Goal: Transaction & Acquisition: Purchase product/service

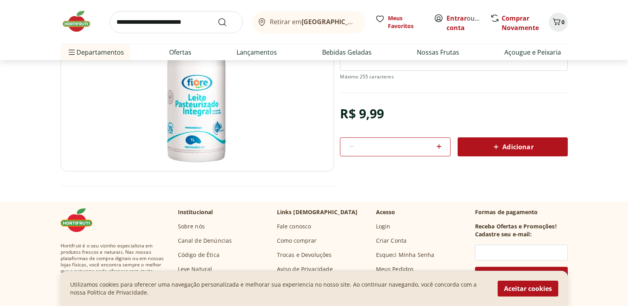
scroll to position [198, 0]
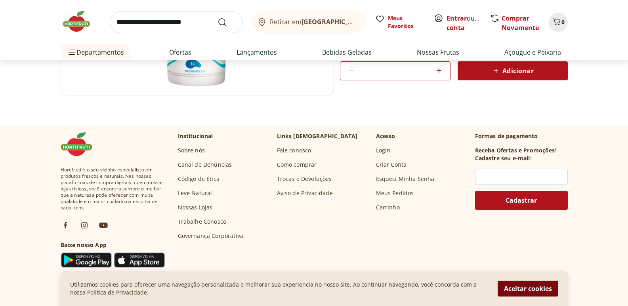
click at [525, 289] on button "Aceitar cookies" at bounding box center [528, 289] width 61 height 16
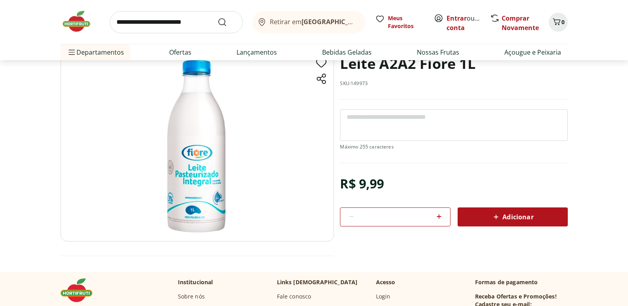
scroll to position [79, 0]
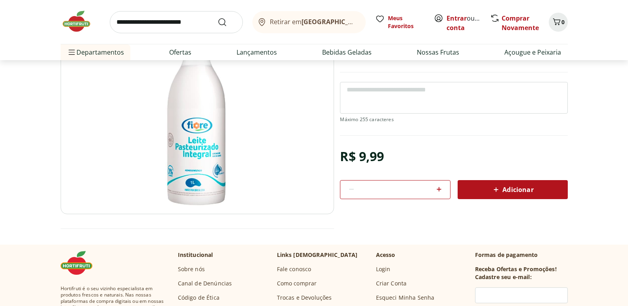
click at [439, 188] on icon at bounding box center [439, 189] width 5 height 5
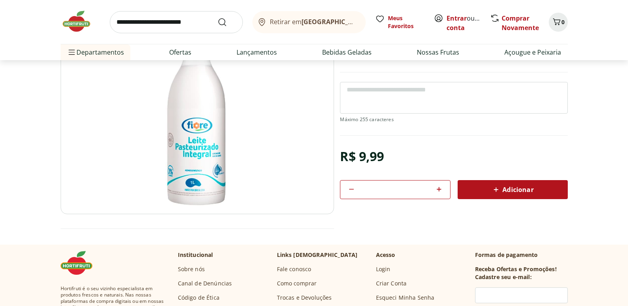
type input "*"
click at [503, 189] on span "Adicionar" at bounding box center [512, 190] width 42 height 10
click at [558, 18] on icon "Carrinho" at bounding box center [557, 22] width 10 height 10
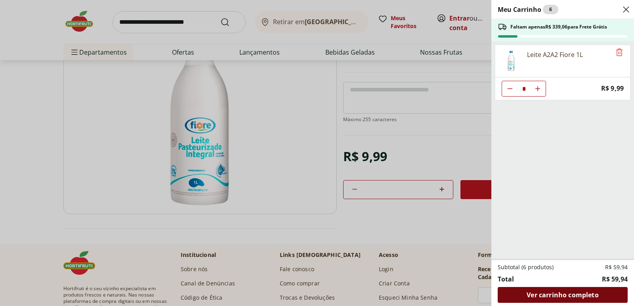
click at [542, 292] on span "Ver carrinho completo" at bounding box center [563, 295] width 72 height 6
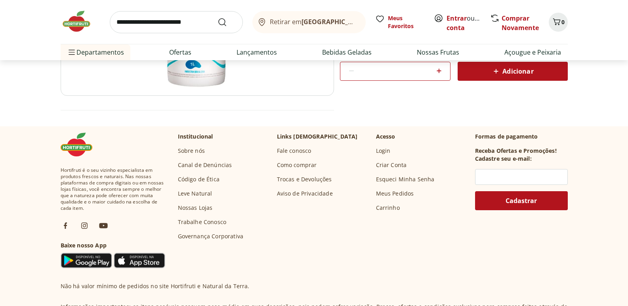
scroll to position [198, 0]
click at [306, 147] on link "Fale conosco" at bounding box center [294, 151] width 34 height 8
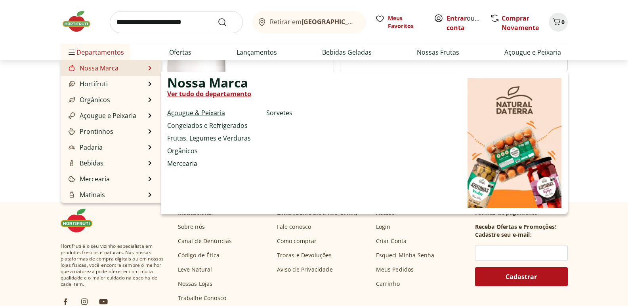
scroll to position [0, 0]
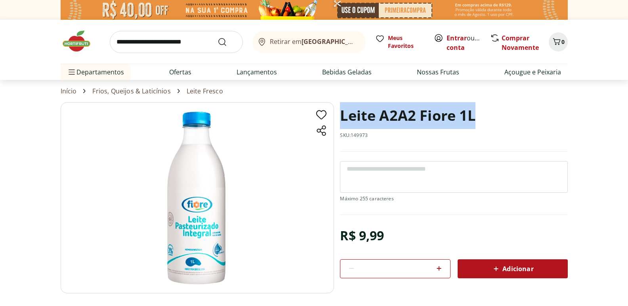
drag, startPoint x: 341, startPoint y: 115, endPoint x: 473, endPoint y: 114, distance: 131.6
click at [473, 114] on h1 "Leite A2A2 Fiore 1L" at bounding box center [408, 115] width 136 height 27
copy h1 "Leite A2A2 Fiore 1L"
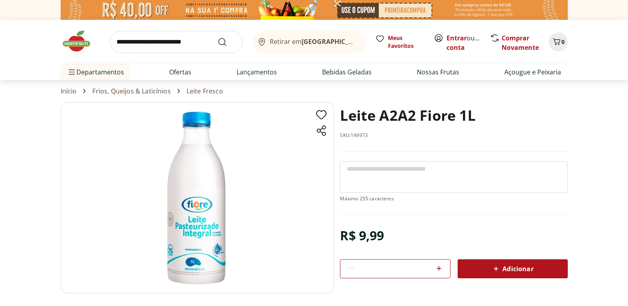
click at [166, 41] on input "search" at bounding box center [176, 42] width 133 height 22
type input "**********"
click at [218, 37] on button "Submit Search" at bounding box center [227, 42] width 19 height 10
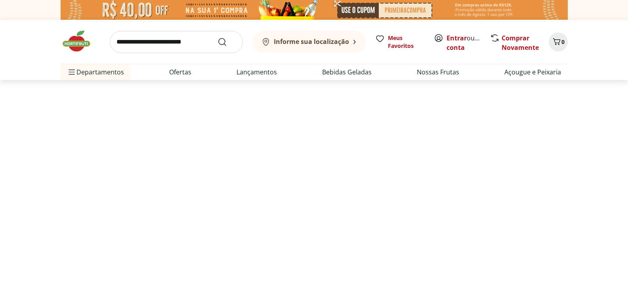
select select "**********"
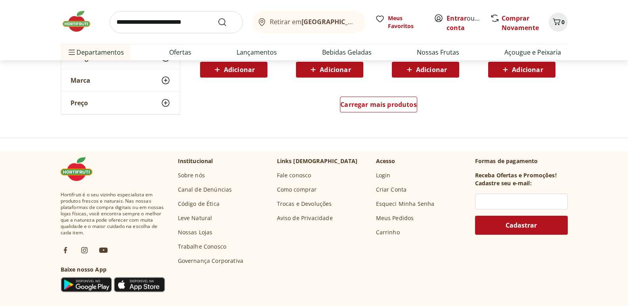
scroll to position [595, 0]
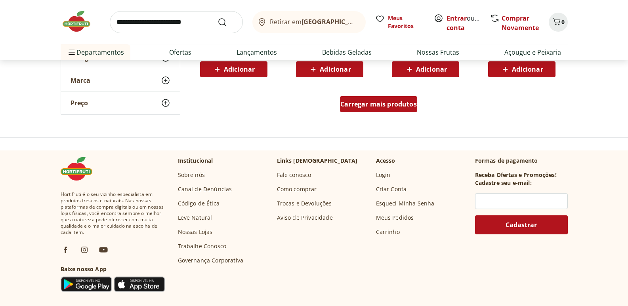
click at [373, 109] on div "Carregar mais produtos" at bounding box center [378, 104] width 77 height 16
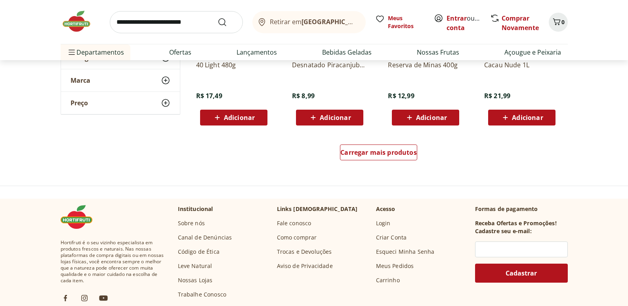
scroll to position [1070, 0]
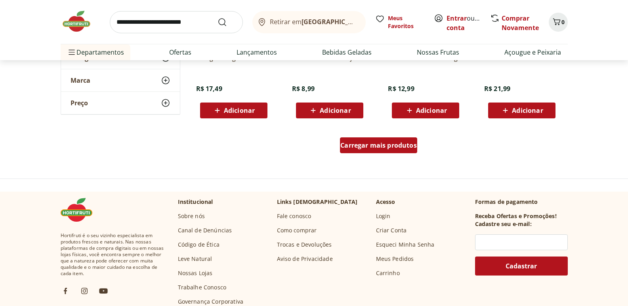
click at [373, 139] on div "Carregar mais produtos" at bounding box center [378, 146] width 77 height 16
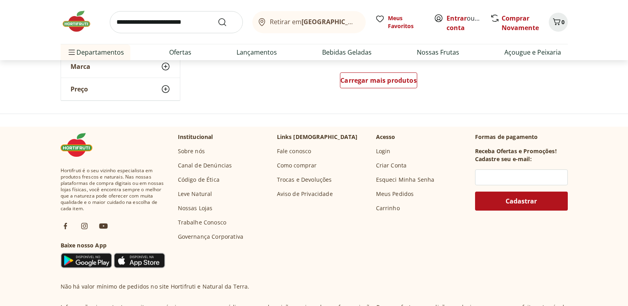
scroll to position [1506, 0]
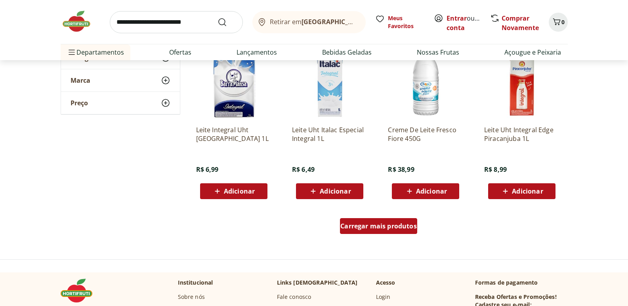
click at [384, 224] on span "Carregar mais produtos" at bounding box center [378, 226] width 76 height 6
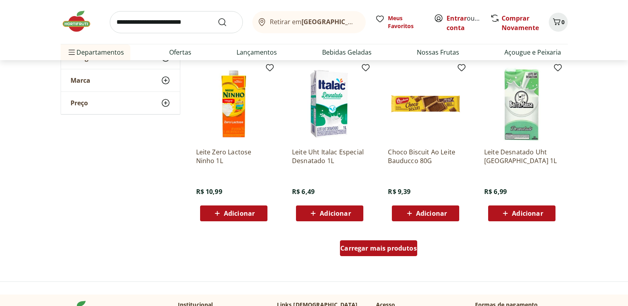
scroll to position [2021, 0]
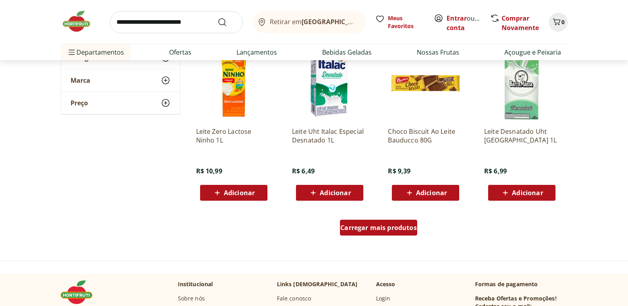
click at [384, 225] on span "Carregar mais produtos" at bounding box center [378, 228] width 76 height 6
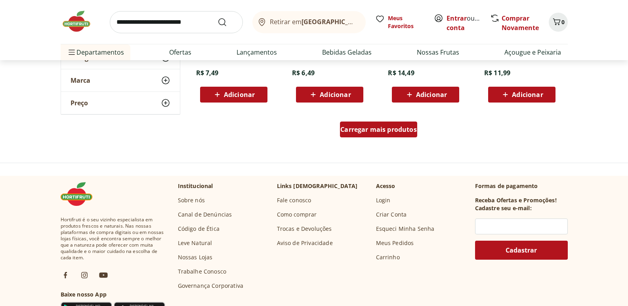
scroll to position [2656, 0]
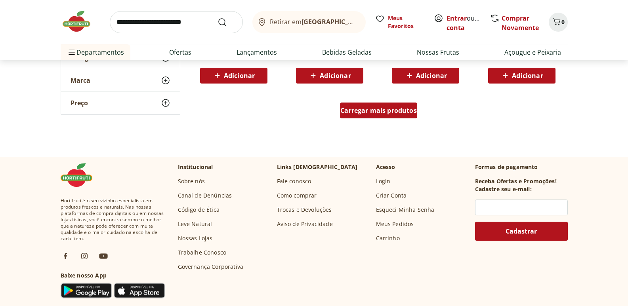
click at [374, 114] on span "Carregar mais produtos" at bounding box center [378, 110] width 76 height 6
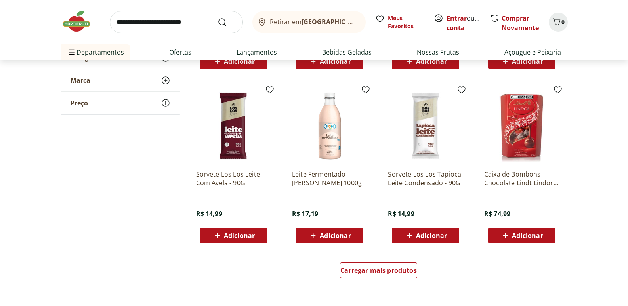
scroll to position [3052, 0]
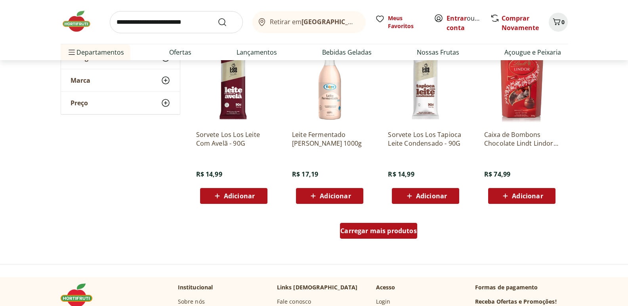
click at [382, 229] on span "Carregar mais produtos" at bounding box center [378, 231] width 76 height 6
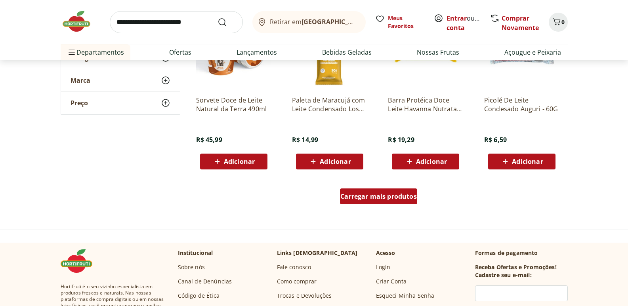
scroll to position [3607, 0]
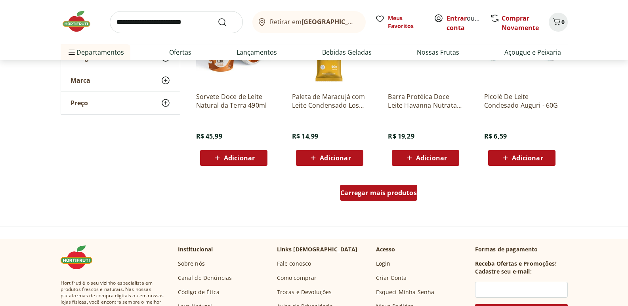
click at [383, 191] on span "Carregar mais produtos" at bounding box center [378, 193] width 76 height 6
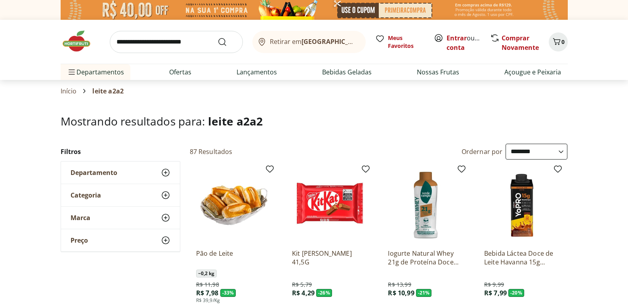
click at [290, 40] on span "Retirar em [GEOGRAPHIC_DATA]/[GEOGRAPHIC_DATA]" at bounding box center [314, 41] width 88 height 7
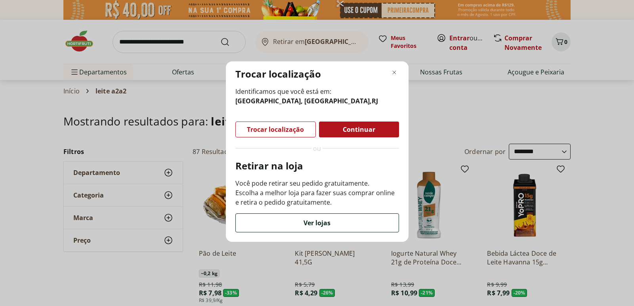
click at [321, 226] on span "Ver lojas" at bounding box center [317, 223] width 27 height 6
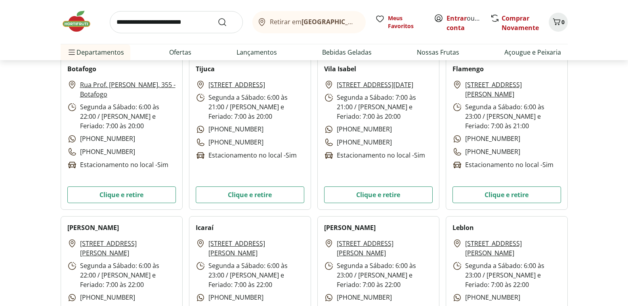
scroll to position [357, 0]
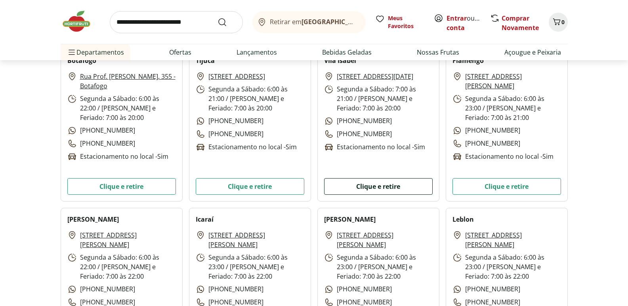
click at [388, 189] on button "Clique e retire" at bounding box center [378, 186] width 109 height 17
click at [386, 189] on button "Clique e retire" at bounding box center [378, 186] width 109 height 17
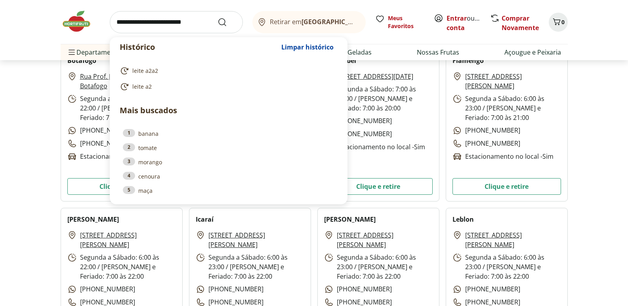
click at [207, 26] on input "search" at bounding box center [176, 22] width 133 height 22
paste input "**********"
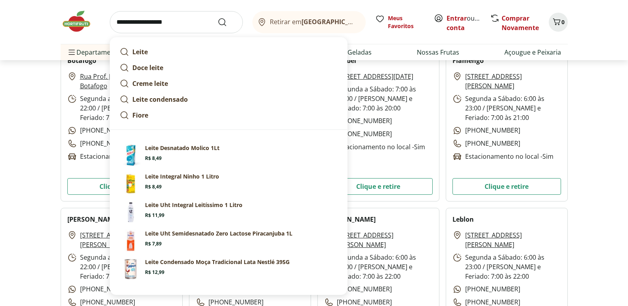
type input "**********"
click at [218, 17] on button "Submit Search" at bounding box center [227, 22] width 19 height 10
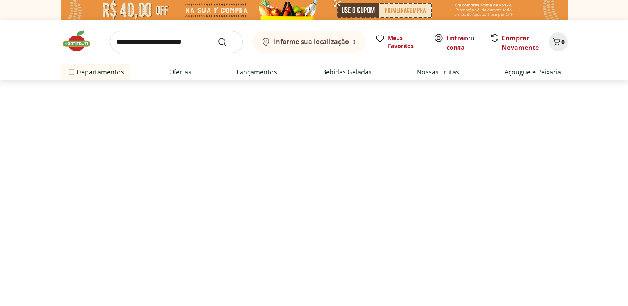
select select "**********"
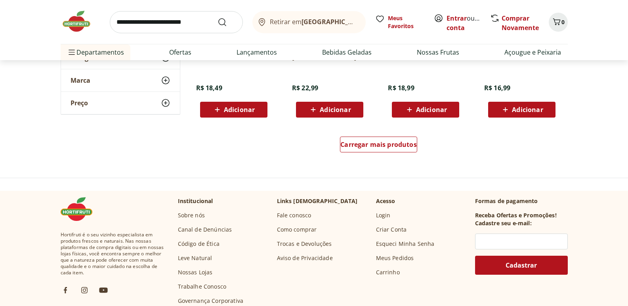
scroll to position [595, 0]
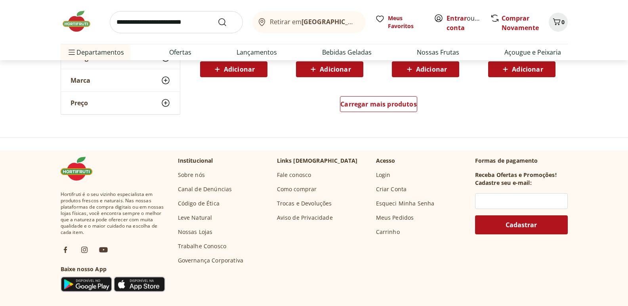
click at [339, 94] on div "Carregar mais produtos" at bounding box center [379, 106] width 384 height 38
click at [348, 103] on span "Carregar mais produtos" at bounding box center [378, 104] width 76 height 6
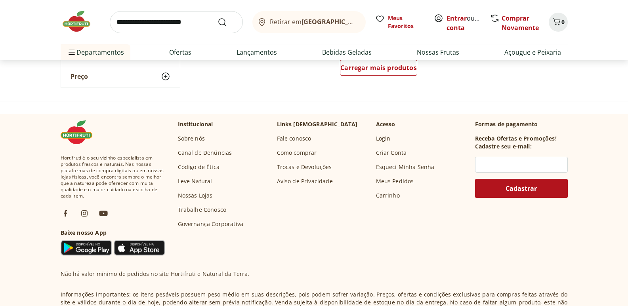
scroll to position [1149, 0]
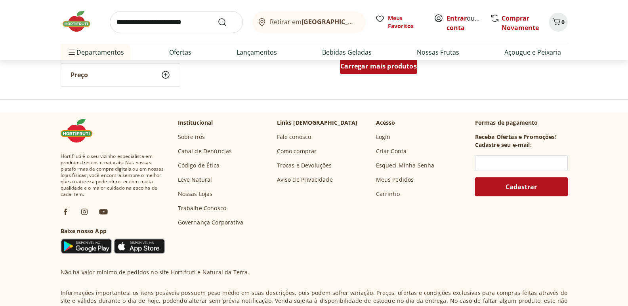
click at [389, 71] on div "Carregar mais produtos" at bounding box center [378, 66] width 77 height 16
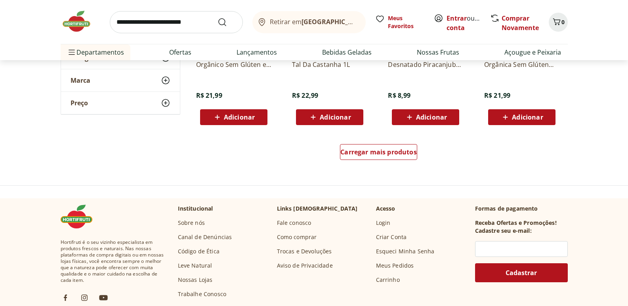
scroll to position [1585, 0]
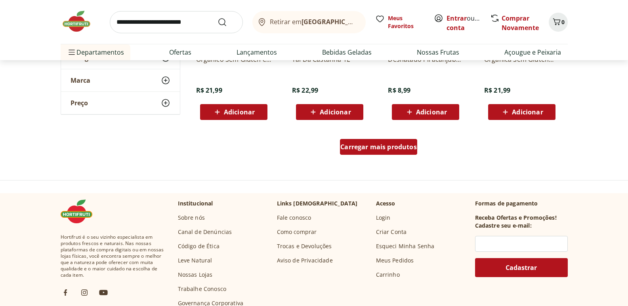
click at [386, 147] on span "Carregar mais produtos" at bounding box center [378, 147] width 76 height 6
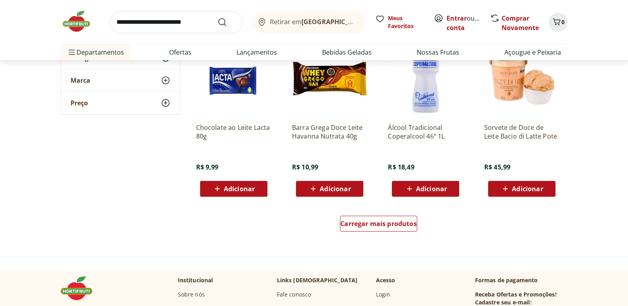
scroll to position [2061, 0]
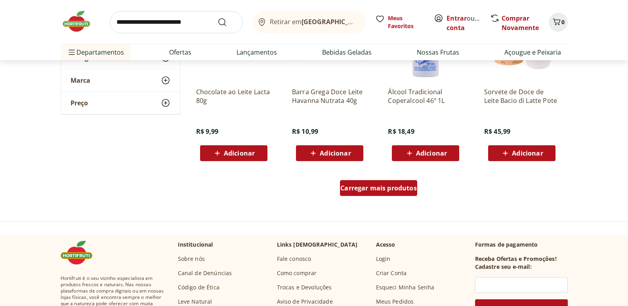
click at [390, 188] on span "Carregar mais produtos" at bounding box center [378, 188] width 76 height 6
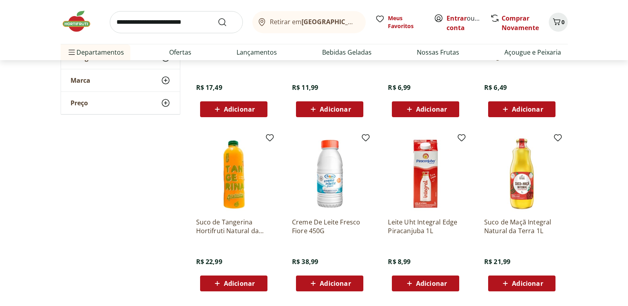
scroll to position [2497, 0]
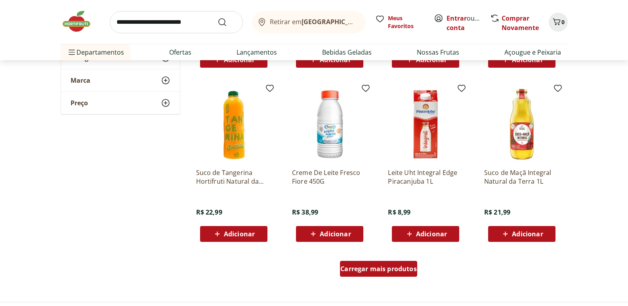
click at [366, 267] on span "Carregar mais produtos" at bounding box center [378, 269] width 76 height 6
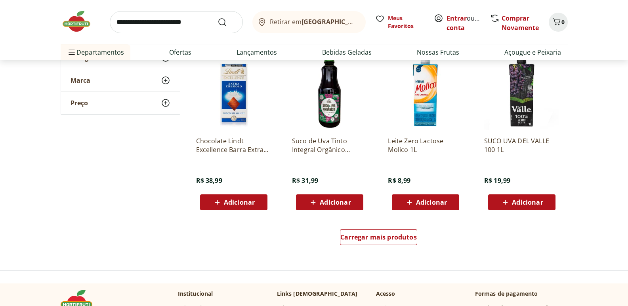
scroll to position [3052, 0]
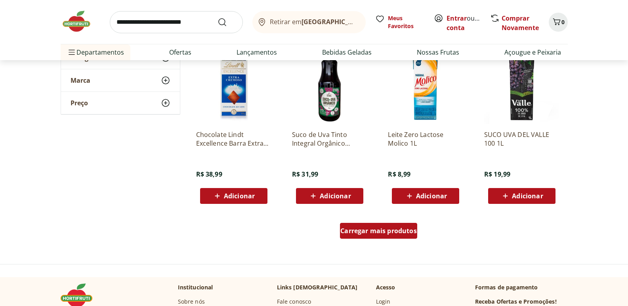
click at [406, 232] on span "Carregar mais produtos" at bounding box center [378, 231] width 76 height 6
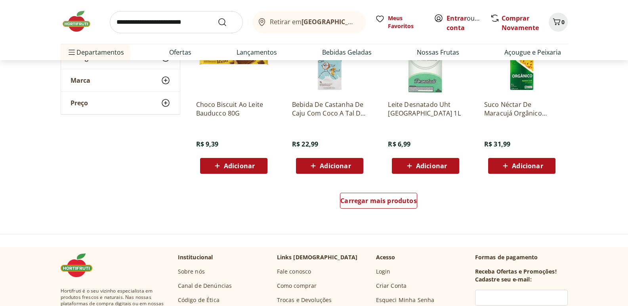
scroll to position [3607, 0]
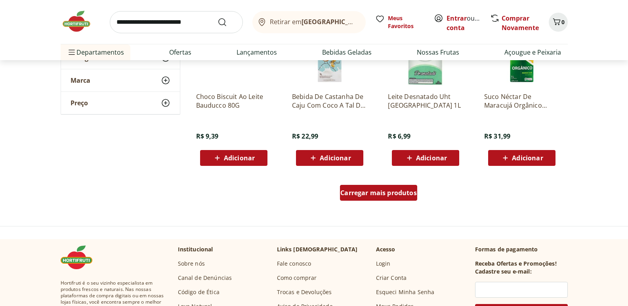
click at [381, 196] on span "Carregar mais produtos" at bounding box center [378, 193] width 76 height 6
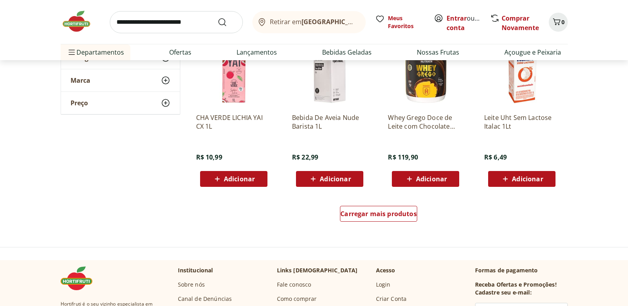
scroll to position [4122, 0]
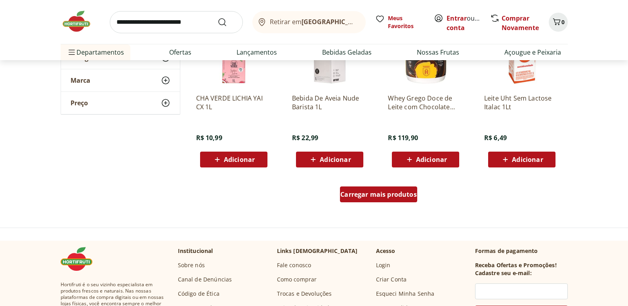
click at [380, 190] on div "Carregar mais produtos" at bounding box center [378, 195] width 77 height 16
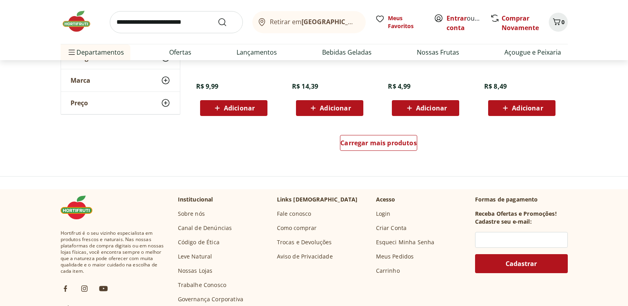
scroll to position [4717, 0]
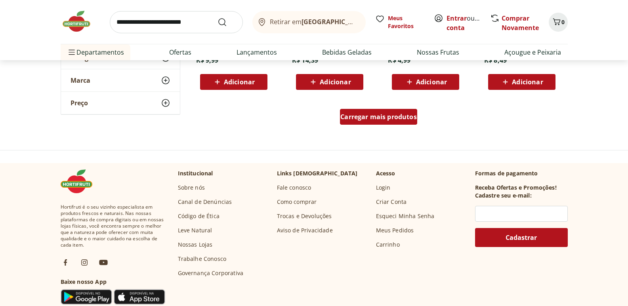
click at [399, 119] on span "Carregar mais produtos" at bounding box center [378, 117] width 76 height 6
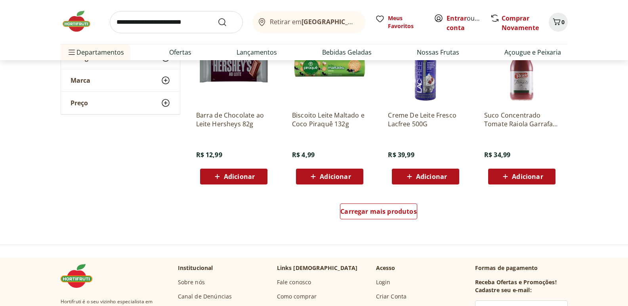
scroll to position [5153, 0]
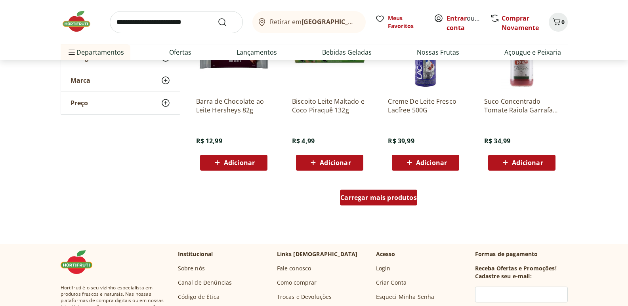
click at [396, 195] on span "Carregar mais produtos" at bounding box center [378, 198] width 76 height 6
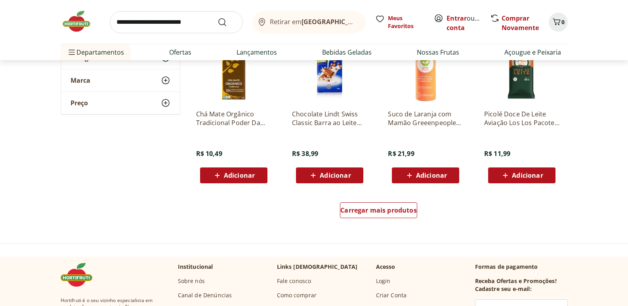
scroll to position [5668, 0]
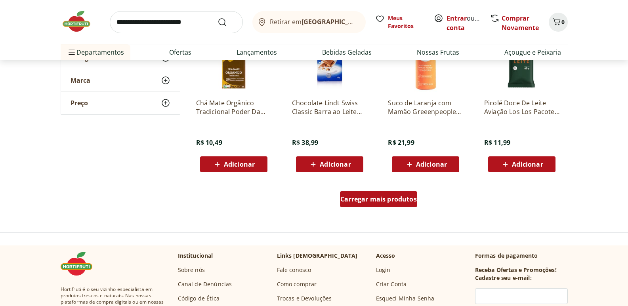
click at [382, 198] on span "Carregar mais produtos" at bounding box center [378, 199] width 76 height 6
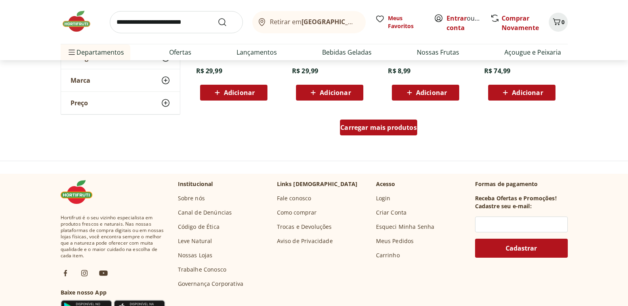
scroll to position [6262, 0]
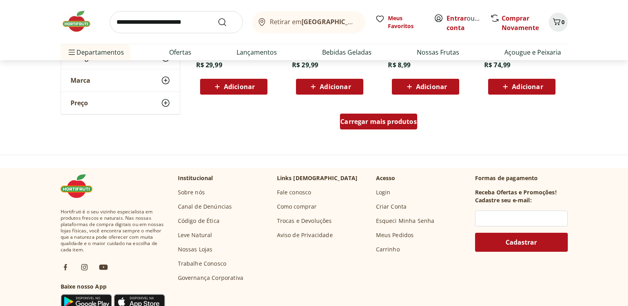
click at [361, 122] on span "Carregar mais produtos" at bounding box center [378, 122] width 76 height 6
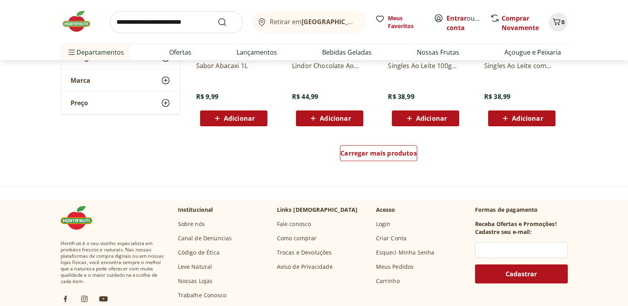
scroll to position [6778, 0]
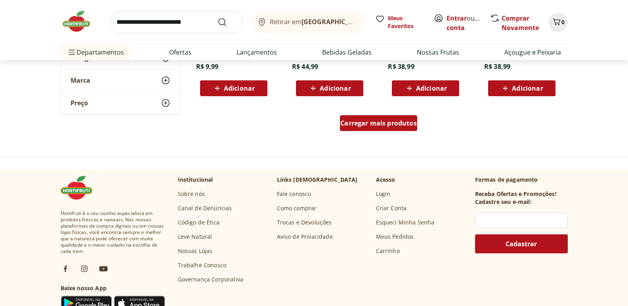
click at [396, 123] on span "Carregar mais produtos" at bounding box center [378, 123] width 76 height 6
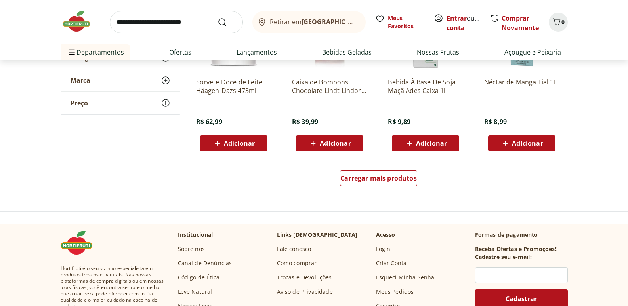
scroll to position [7253, 0]
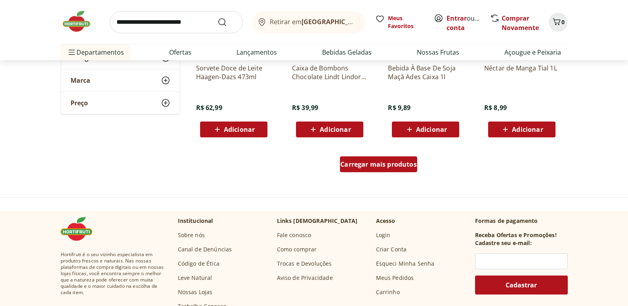
click at [365, 165] on span "Carregar mais produtos" at bounding box center [378, 164] width 76 height 6
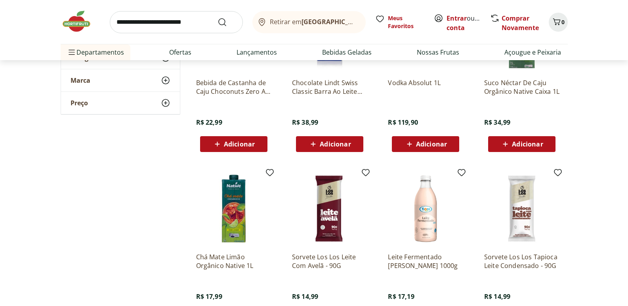
scroll to position [5787, 0]
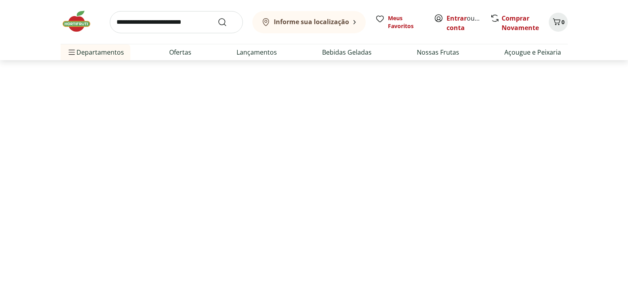
scroll to position [357, 0]
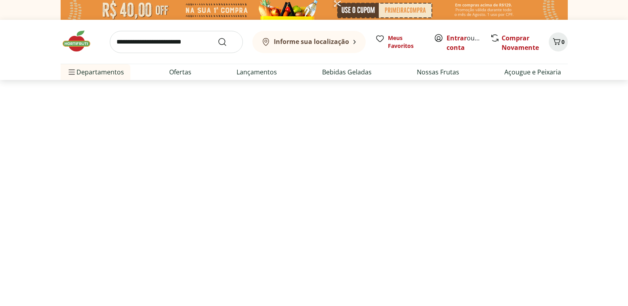
select select "**********"
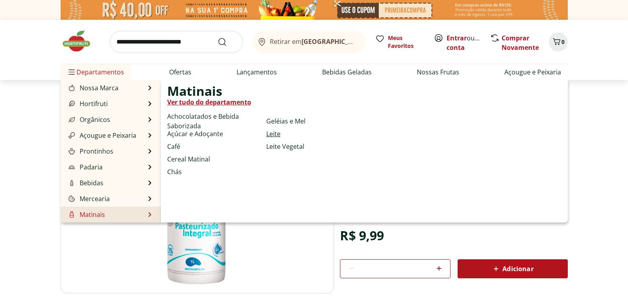
click at [275, 133] on link "Leite" at bounding box center [273, 134] width 14 height 10
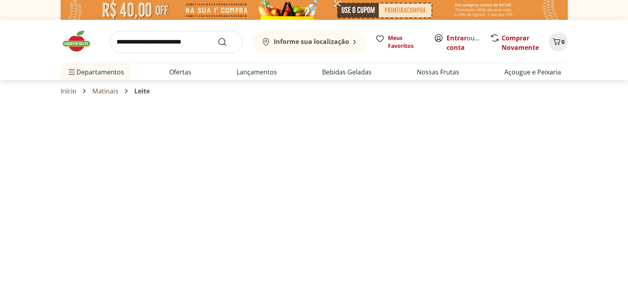
select select "**********"
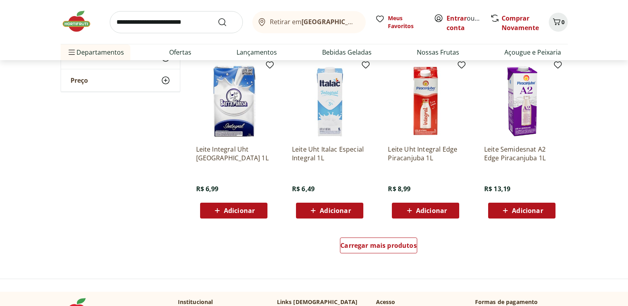
scroll to position [436, 0]
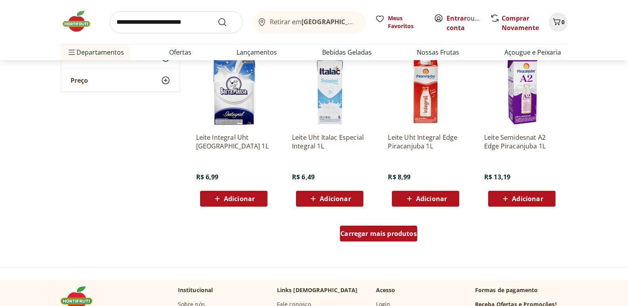
click at [378, 234] on span "Carregar mais produtos" at bounding box center [378, 234] width 76 height 6
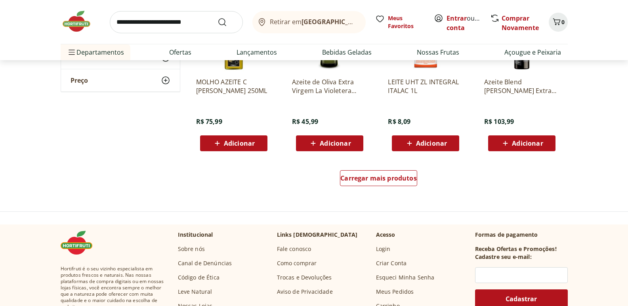
scroll to position [1031, 0]
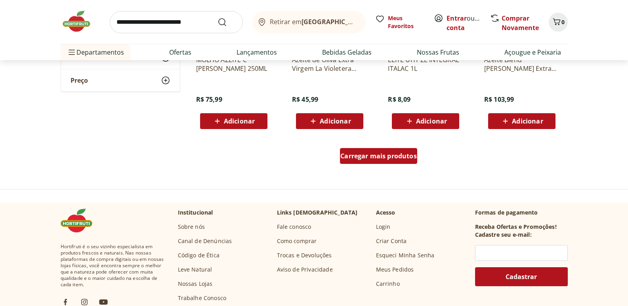
click at [358, 163] on div "Carregar mais produtos" at bounding box center [378, 156] width 77 height 16
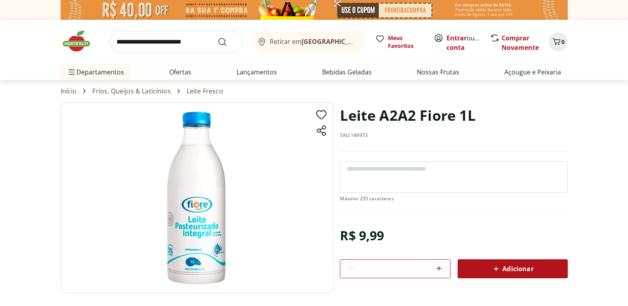
click at [138, 90] on link "Frios, Queijos & Laticínios" at bounding box center [131, 91] width 78 height 7
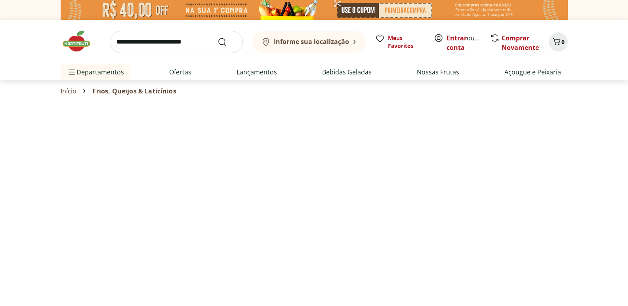
select select "**********"
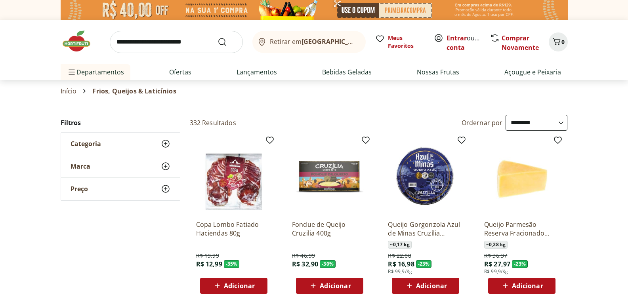
select select "**********"
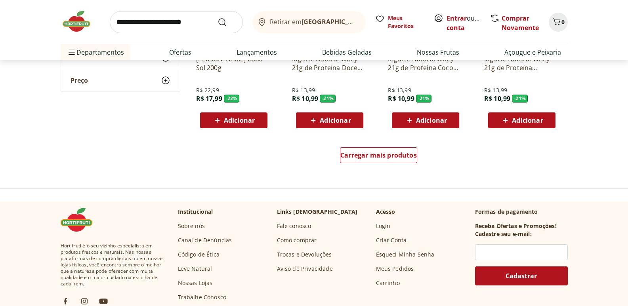
scroll to position [515, 0]
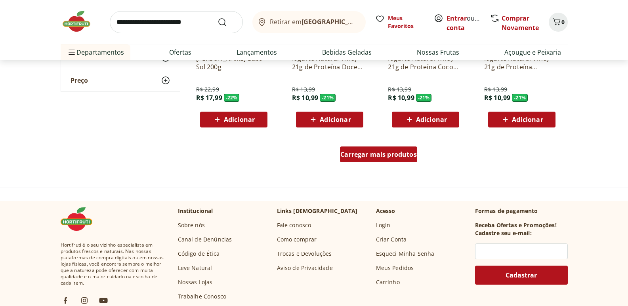
click at [368, 158] on span "Carregar mais produtos" at bounding box center [378, 154] width 76 height 6
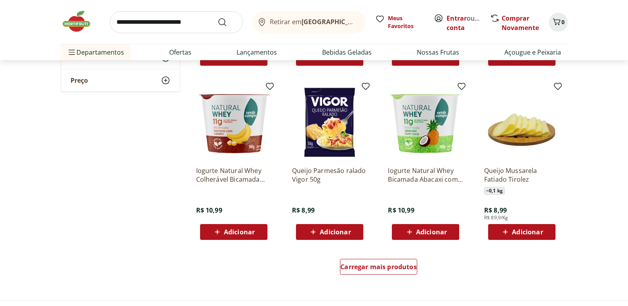
scroll to position [991, 0]
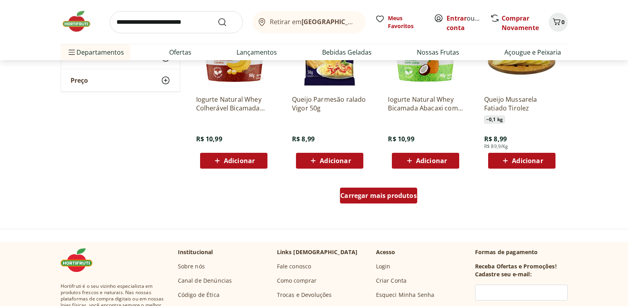
click at [366, 199] on span "Carregar mais produtos" at bounding box center [378, 196] width 76 height 6
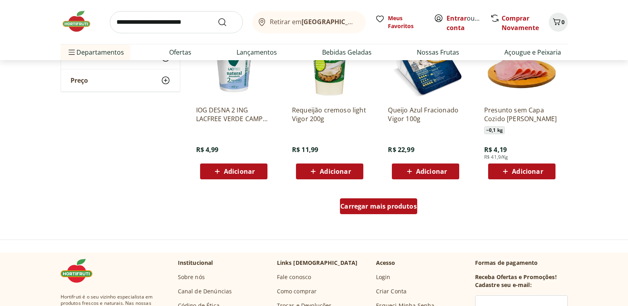
scroll to position [1506, 0]
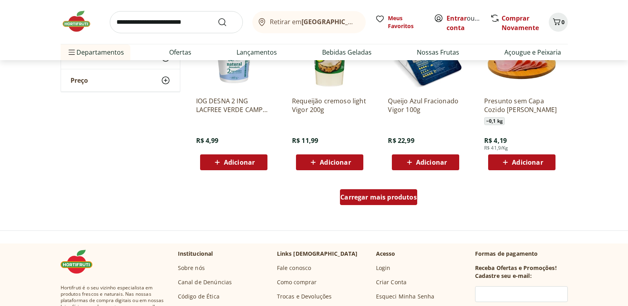
click at [366, 199] on span "Carregar mais produtos" at bounding box center [378, 197] width 76 height 6
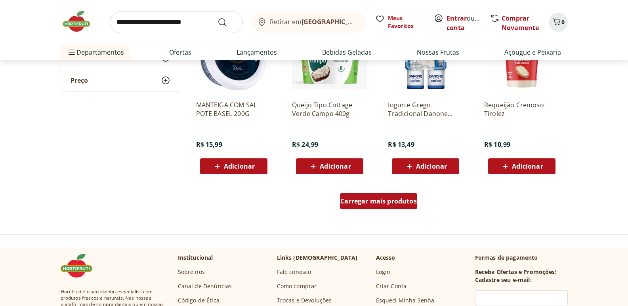
scroll to position [2061, 0]
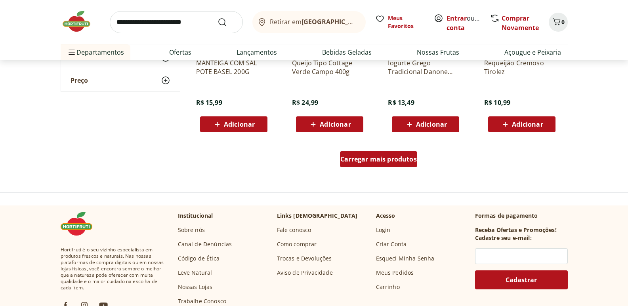
click at [368, 161] on span "Carregar mais produtos" at bounding box center [378, 159] width 76 height 6
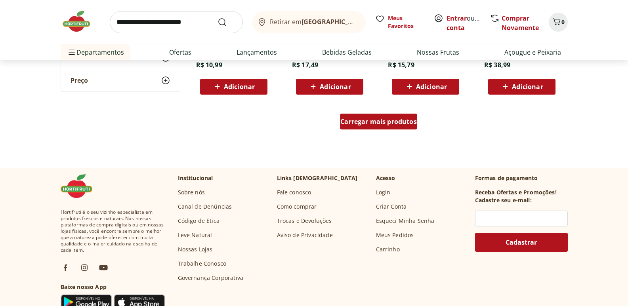
scroll to position [2616, 0]
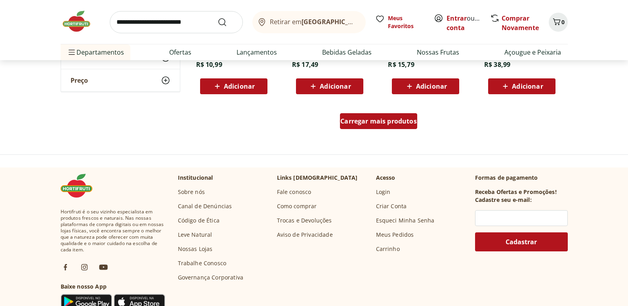
click at [367, 123] on span "Carregar mais produtos" at bounding box center [378, 121] width 76 height 6
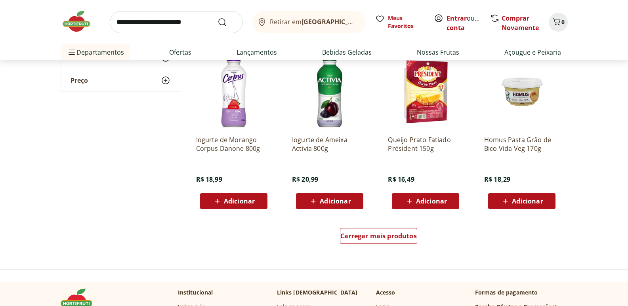
scroll to position [3092, 0]
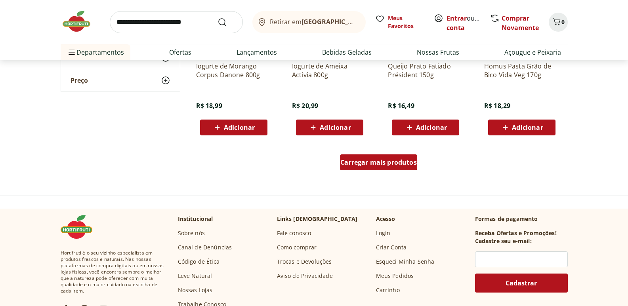
click at [363, 165] on span "Carregar mais produtos" at bounding box center [378, 162] width 76 height 6
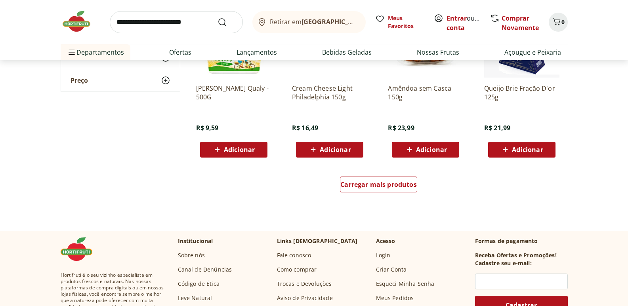
scroll to position [3607, 0]
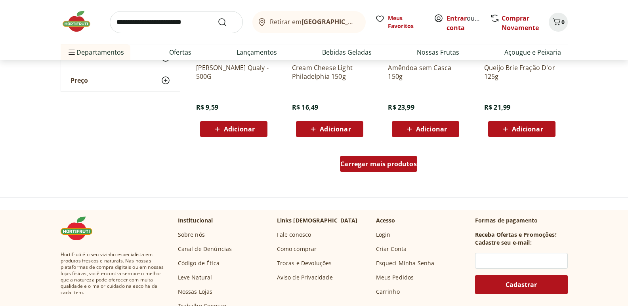
click at [364, 166] on span "Carregar mais produtos" at bounding box center [378, 164] width 76 height 6
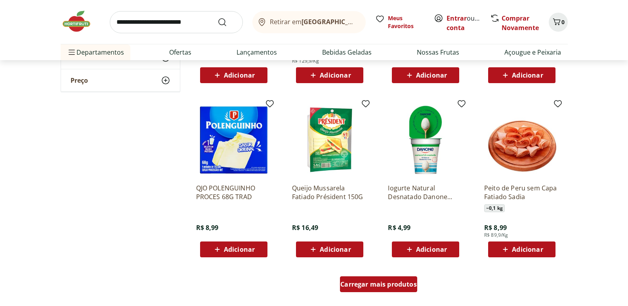
scroll to position [4043, 0]
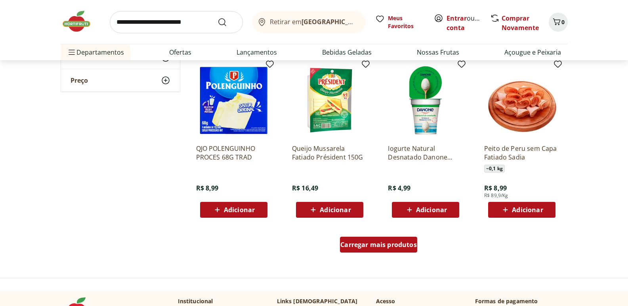
click at [378, 246] on span "Carregar mais produtos" at bounding box center [378, 245] width 76 height 6
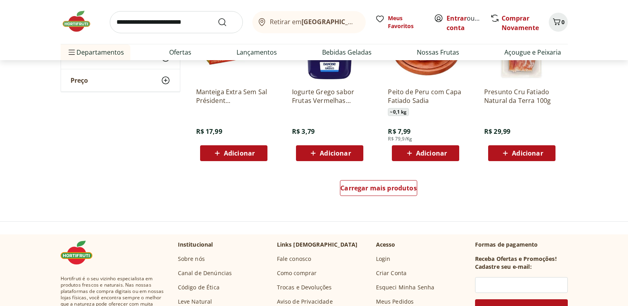
scroll to position [4637, 0]
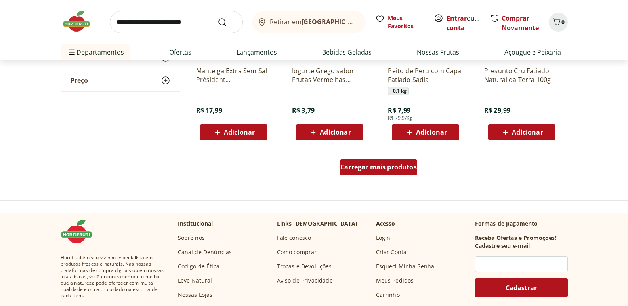
click at [370, 170] on span "Carregar mais produtos" at bounding box center [378, 167] width 76 height 6
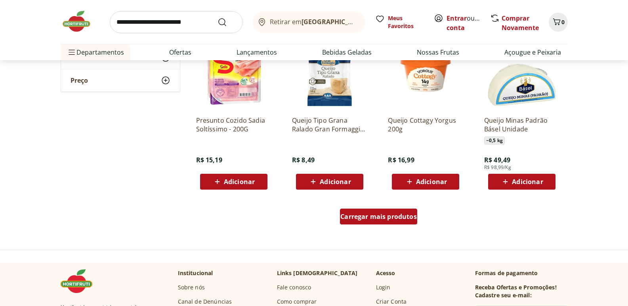
scroll to position [5153, 0]
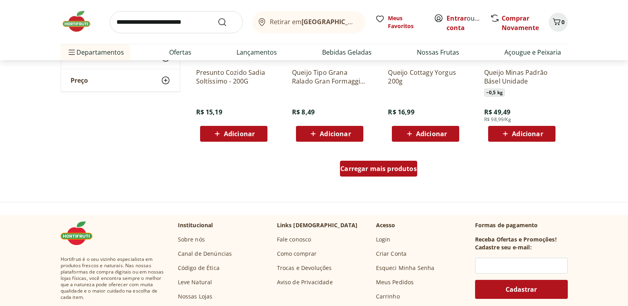
click at [370, 173] on div "Carregar mais produtos" at bounding box center [378, 169] width 77 height 16
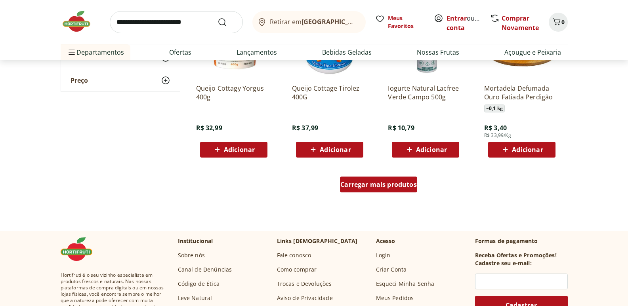
scroll to position [5668, 0]
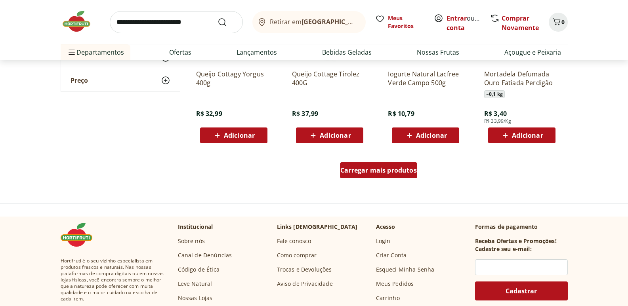
click at [370, 174] on span "Carregar mais produtos" at bounding box center [378, 170] width 76 height 6
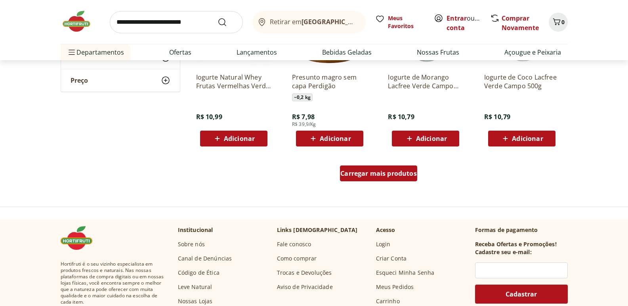
scroll to position [6183, 0]
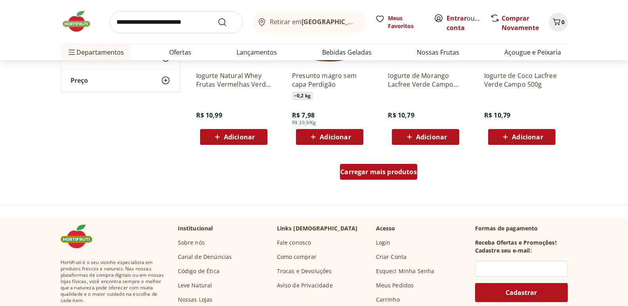
click at [370, 174] on span "Carregar mais produtos" at bounding box center [378, 172] width 76 height 6
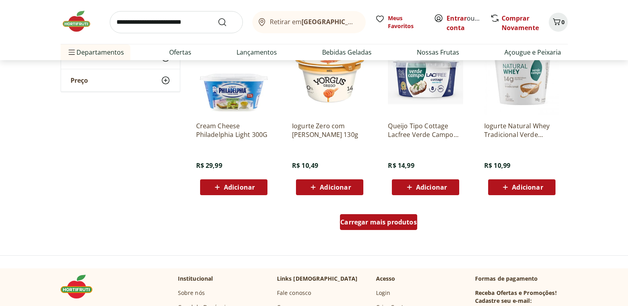
scroll to position [6659, 0]
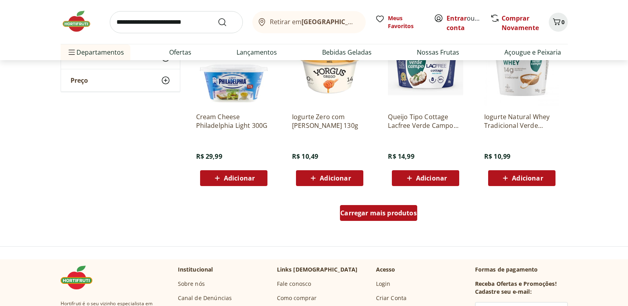
click at [379, 214] on span "Carregar mais produtos" at bounding box center [378, 213] width 76 height 6
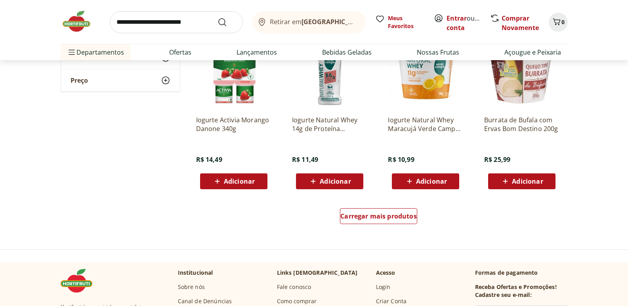
scroll to position [7174, 0]
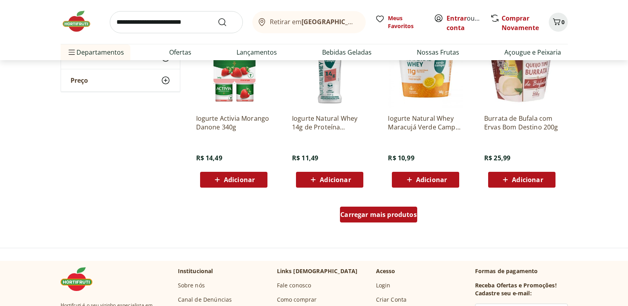
click at [379, 213] on span "Carregar mais produtos" at bounding box center [378, 215] width 76 height 6
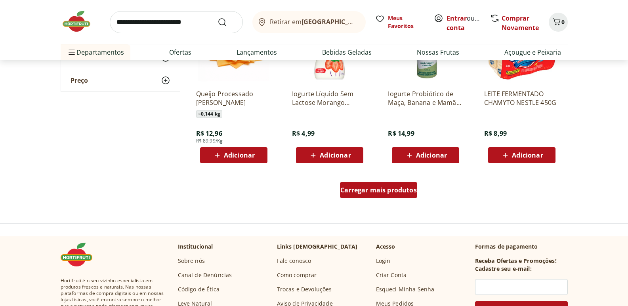
scroll to position [7729, 0]
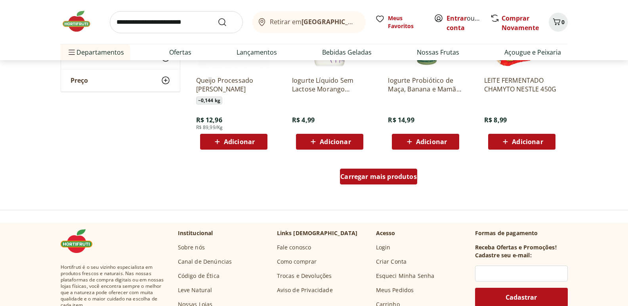
click at [375, 180] on span "Carregar mais produtos" at bounding box center [378, 177] width 76 height 6
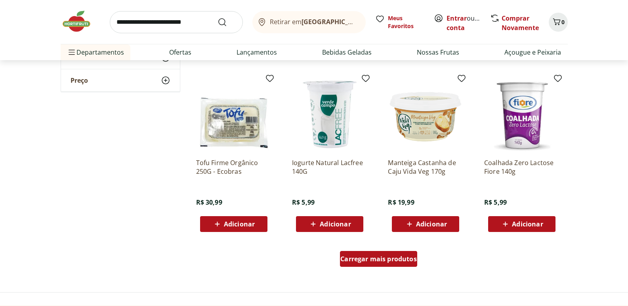
scroll to position [8205, 0]
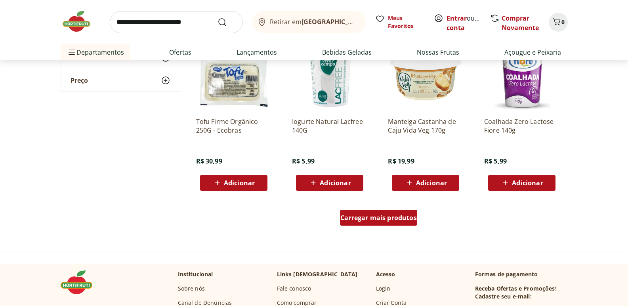
click at [382, 221] on span "Carregar mais produtos" at bounding box center [378, 218] width 76 height 6
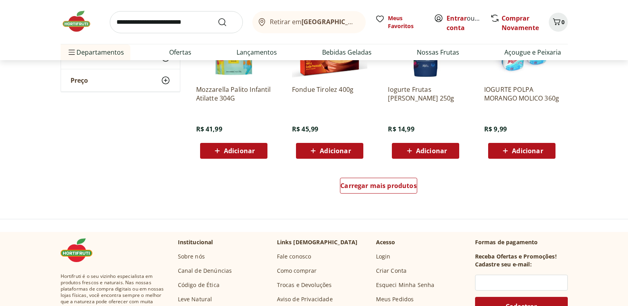
scroll to position [8759, 0]
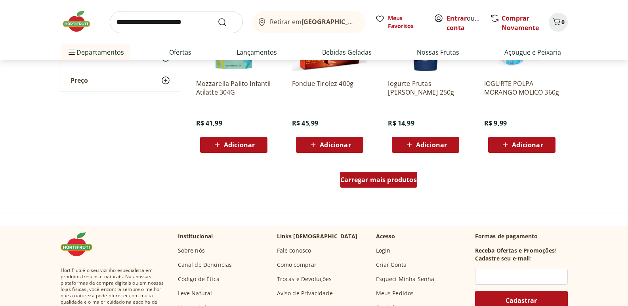
click at [363, 177] on span "Carregar mais produtos" at bounding box center [378, 180] width 76 height 6
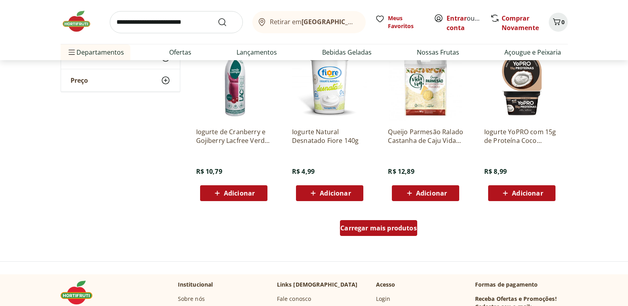
scroll to position [9314, 0]
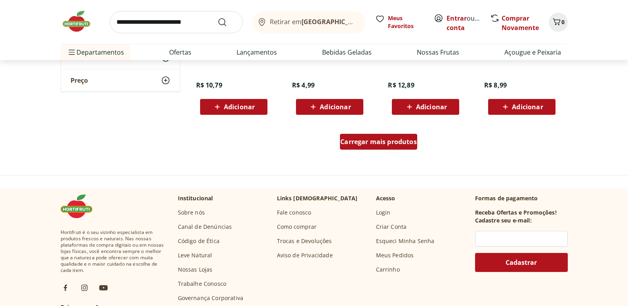
click at [364, 143] on span "Carregar mais produtos" at bounding box center [378, 142] width 76 height 6
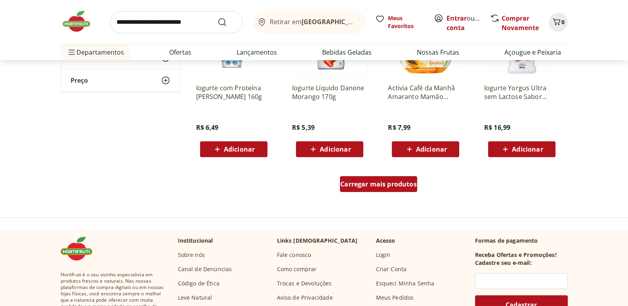
scroll to position [9790, 0]
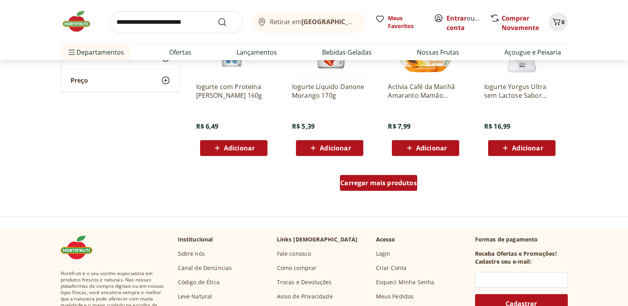
click at [373, 182] on span "Carregar mais produtos" at bounding box center [378, 183] width 76 height 6
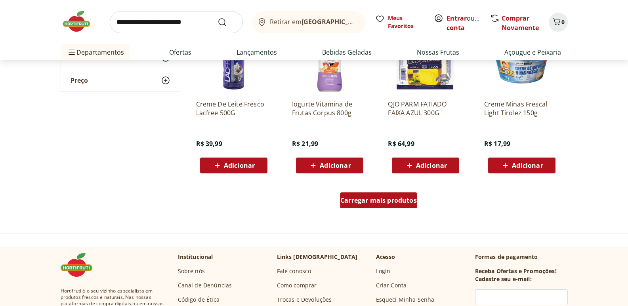
scroll to position [10305, 0]
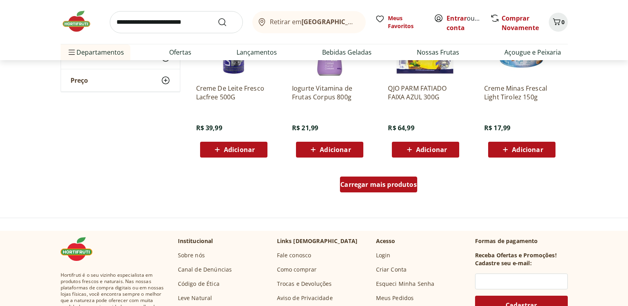
click at [373, 182] on span "Carregar mais produtos" at bounding box center [378, 185] width 76 height 6
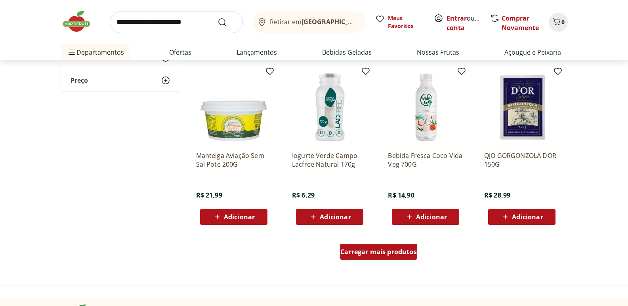
scroll to position [10820, 0]
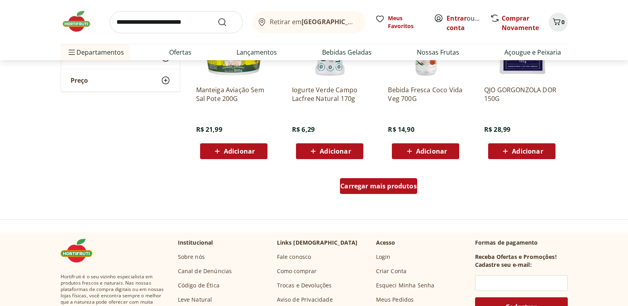
click at [373, 185] on span "Carregar mais produtos" at bounding box center [378, 186] width 76 height 6
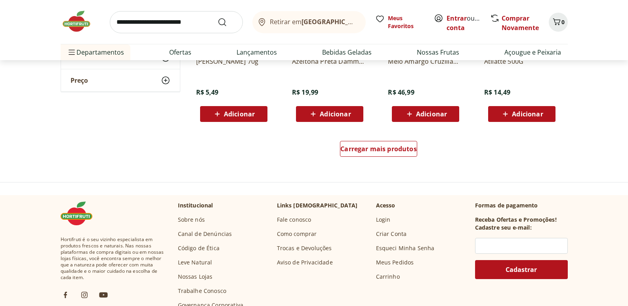
scroll to position [11375, 0]
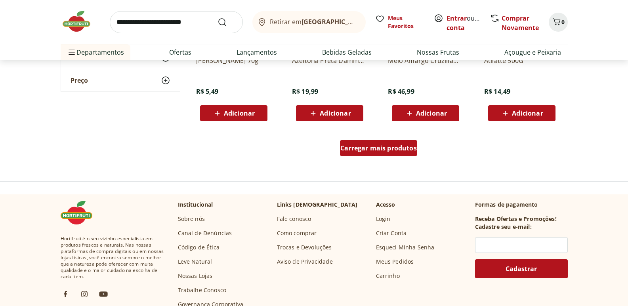
click at [374, 150] on span "Carregar mais produtos" at bounding box center [378, 148] width 76 height 6
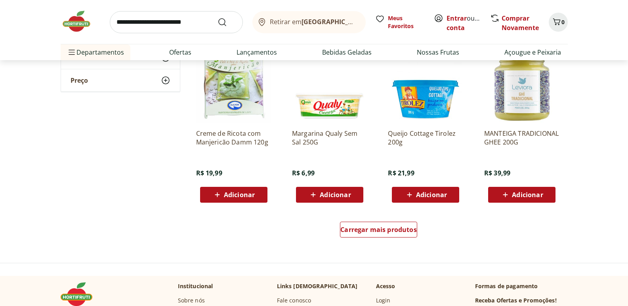
scroll to position [11811, 0]
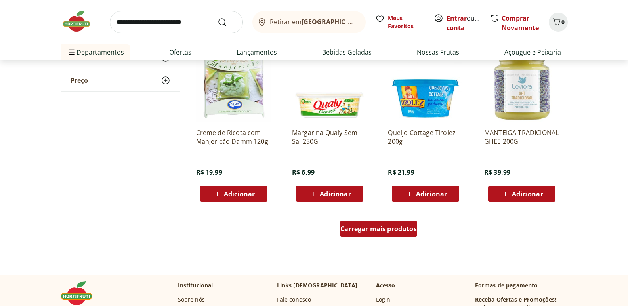
click at [357, 228] on span "Carregar mais produtos" at bounding box center [378, 229] width 76 height 6
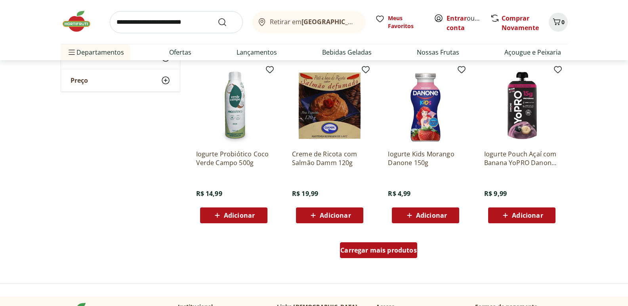
scroll to position [12327, 0]
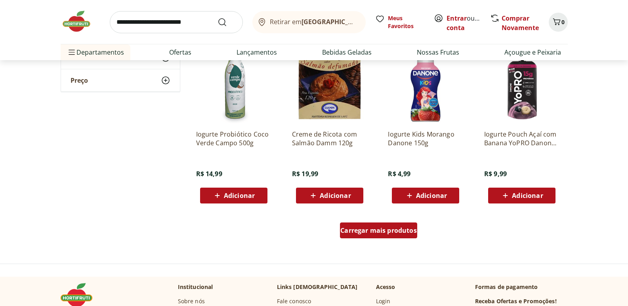
click at [361, 231] on span "Carregar mais produtos" at bounding box center [378, 231] width 76 height 6
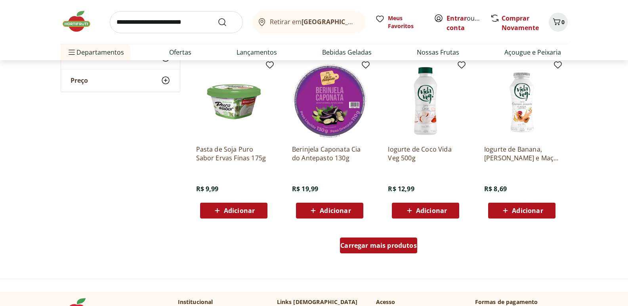
scroll to position [12842, 0]
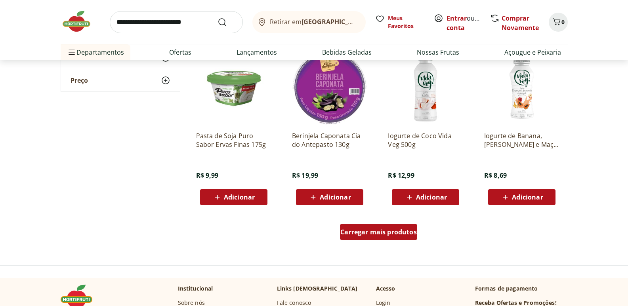
click at [361, 233] on span "Carregar mais produtos" at bounding box center [378, 232] width 76 height 6
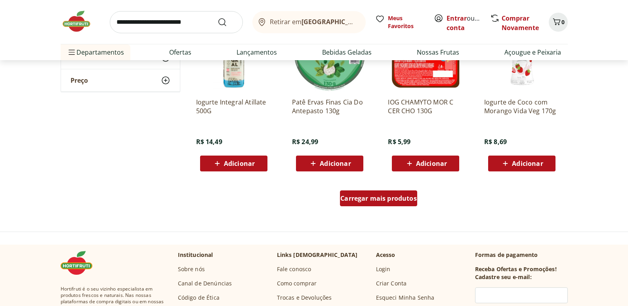
scroll to position [13397, 0]
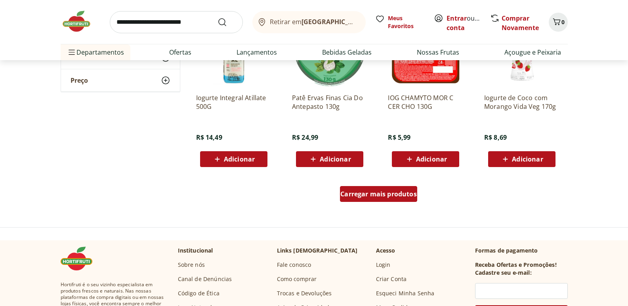
click at [376, 191] on span "Carregar mais produtos" at bounding box center [378, 194] width 76 height 6
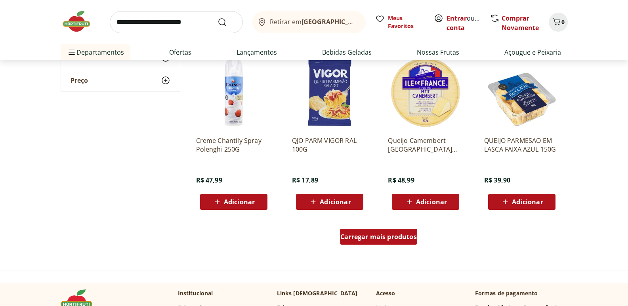
scroll to position [13872, 0]
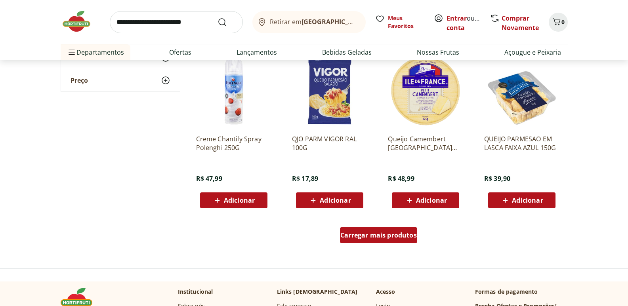
click at [378, 239] on span "Carregar mais produtos" at bounding box center [378, 235] width 76 height 6
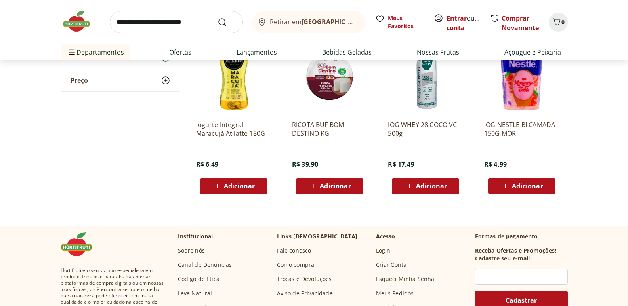
scroll to position [14269, 0]
